Goal: Information Seeking & Learning: Learn about a topic

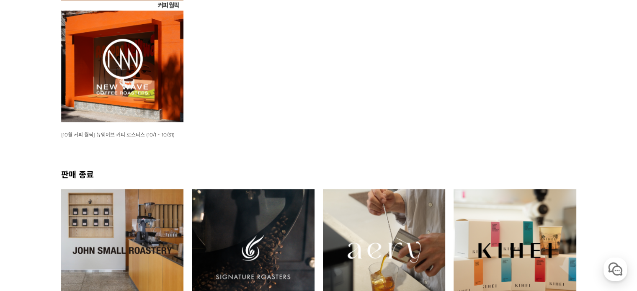
scroll to position [167, 0]
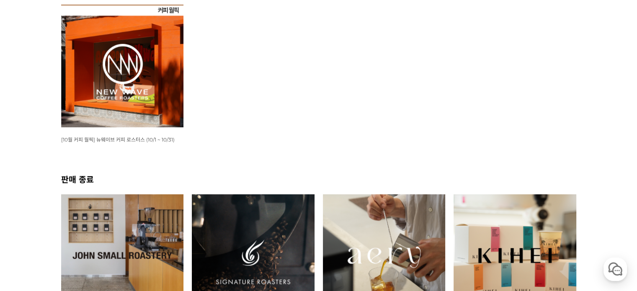
click at [152, 85] on img at bounding box center [122, 66] width 123 height 123
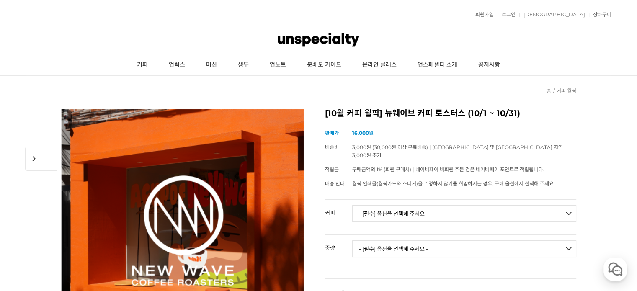
click at [177, 68] on link "언럭스" at bounding box center [176, 64] width 37 height 21
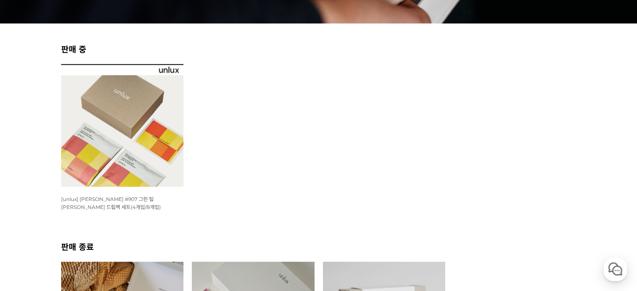
scroll to position [209, 0]
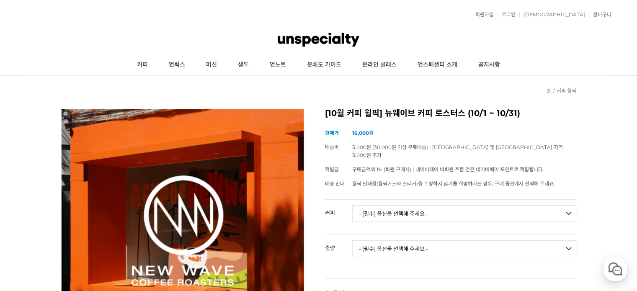
click at [79, 87] on div "현재 위치 홈 커피 월픽" at bounding box center [318, 86] width 515 height 21
click at [337, 69] on link "분쇄도 가이드" at bounding box center [323, 64] width 55 height 21
